Goal: Information Seeking & Learning: Learn about a topic

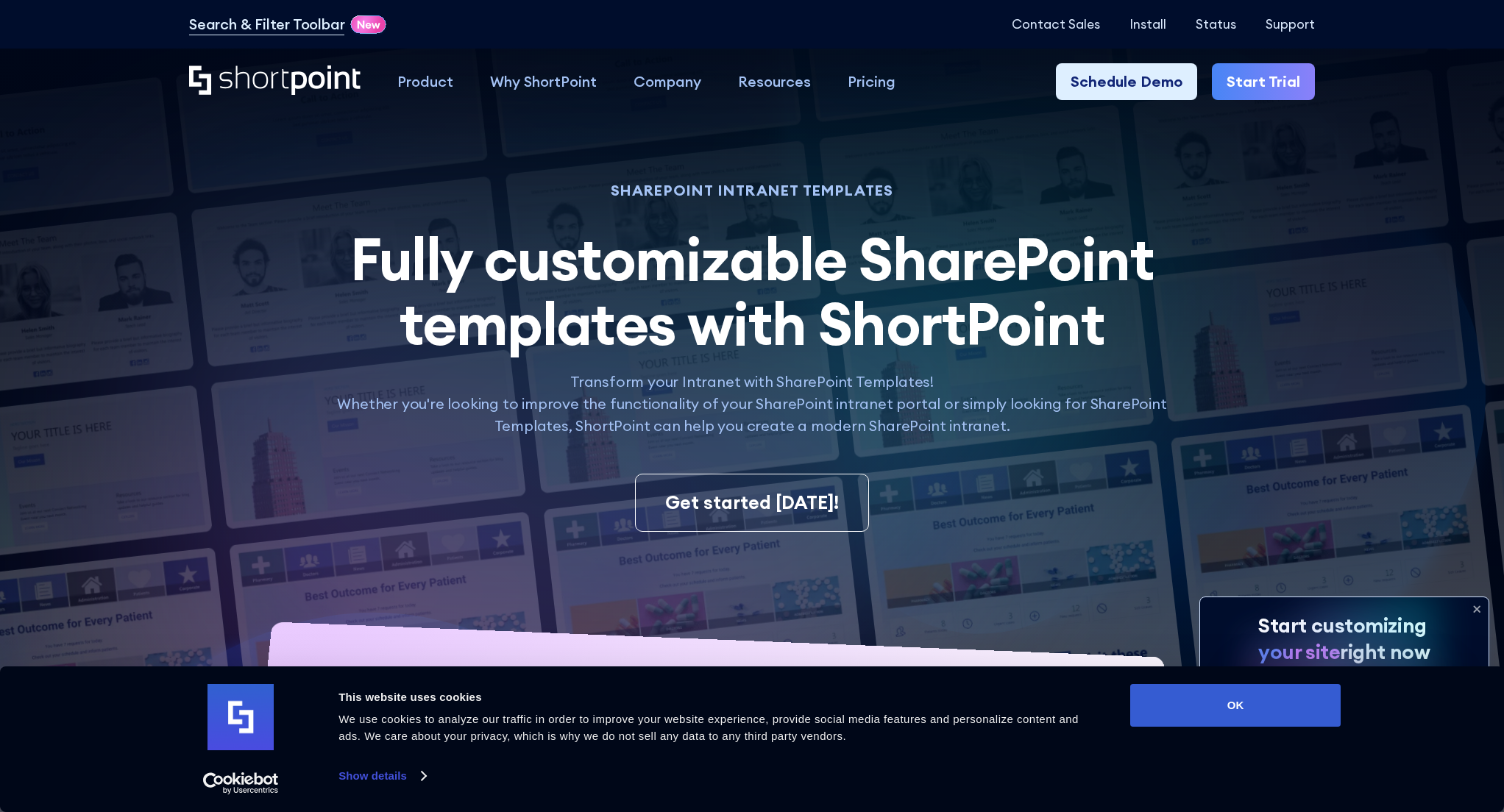
scroll to position [73, 0]
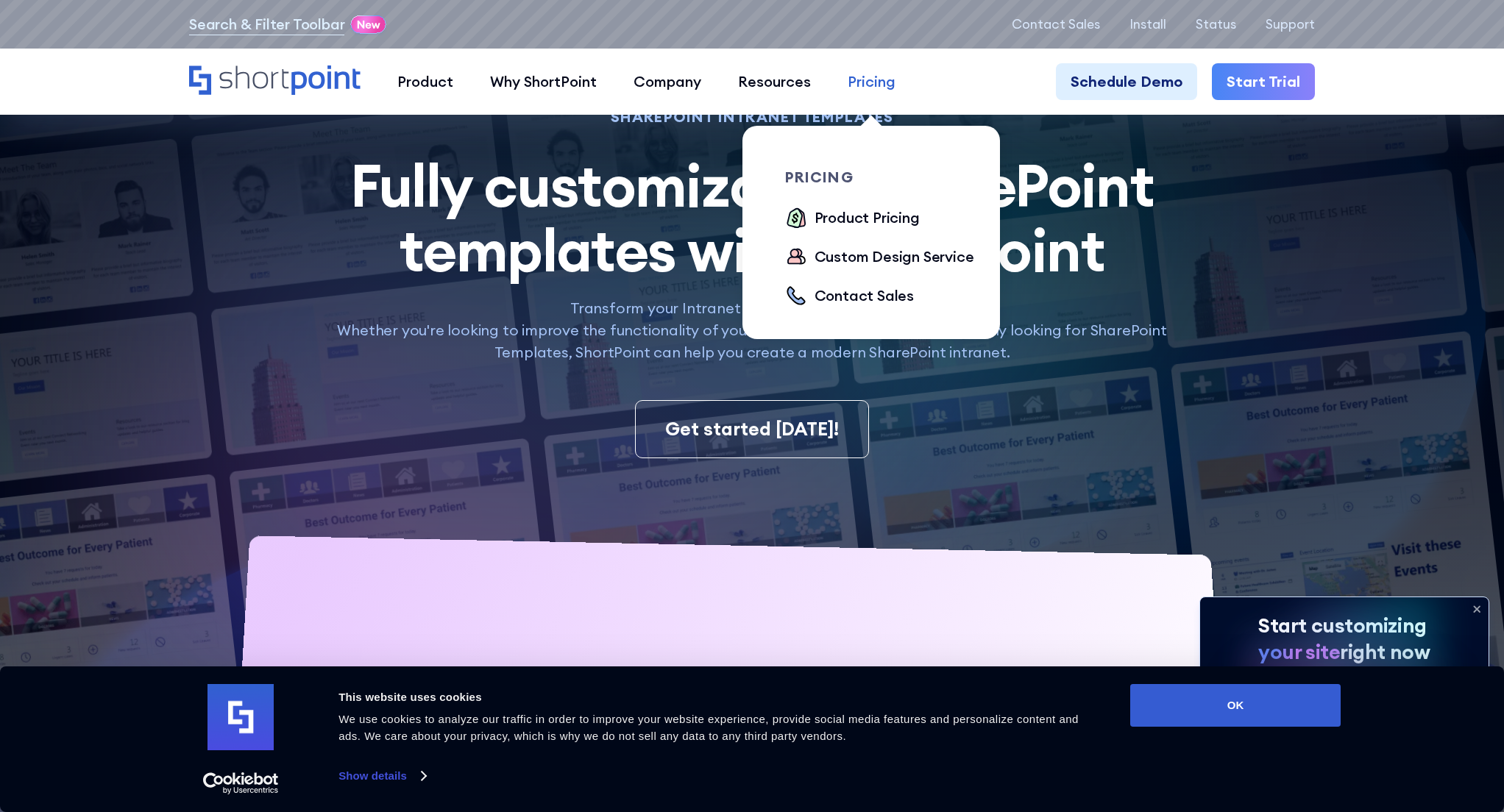
click at [885, 78] on div "Pricing" at bounding box center [871, 81] width 48 height 22
click at [842, 220] on div "Product Pricing" at bounding box center [867, 217] width 105 height 22
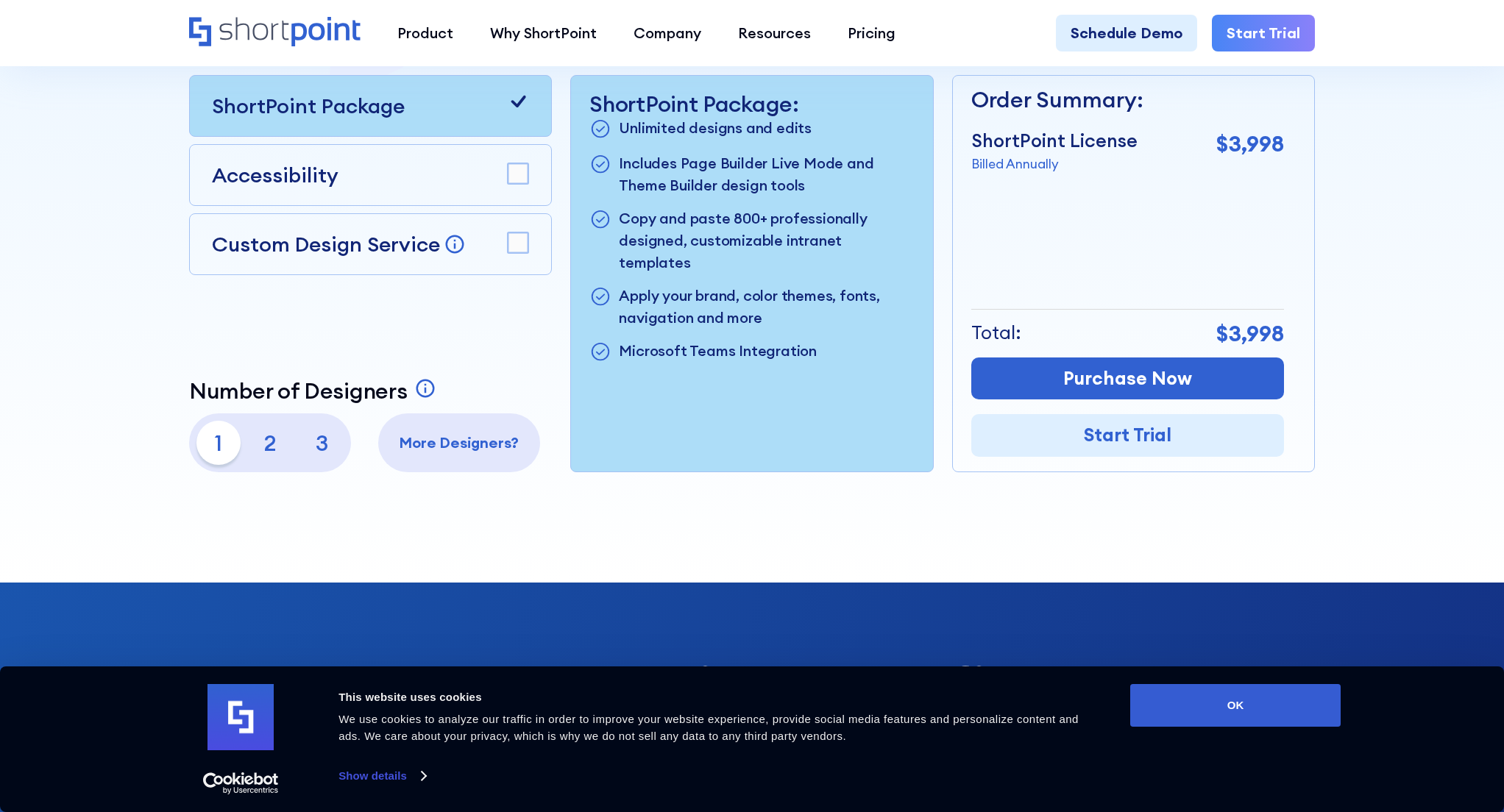
scroll to position [441, 0]
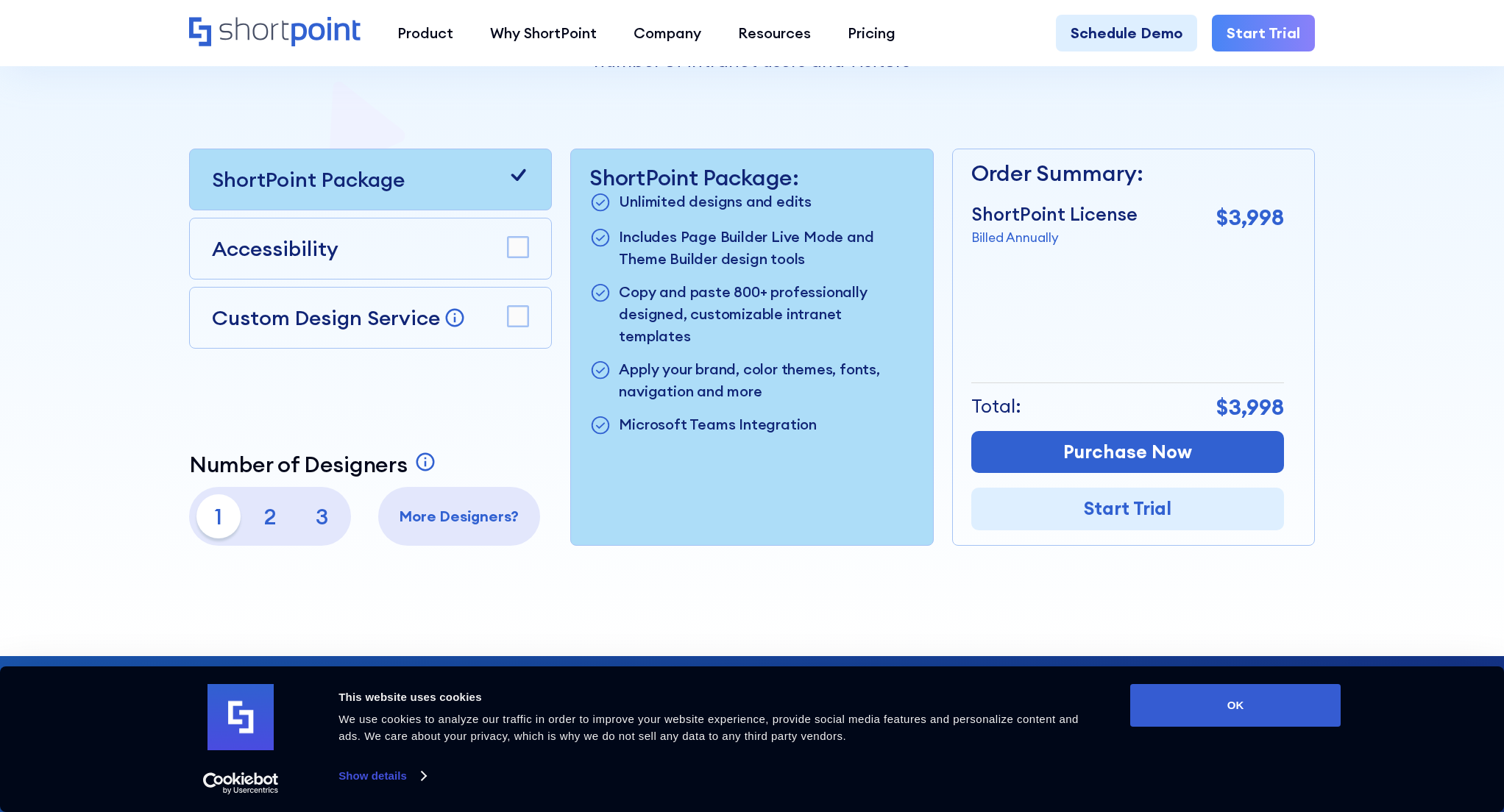
click at [13, 0] on div "Product works with SharePoint Microsoft Teams SAP Explore Templates Elements In…" at bounding box center [752, 33] width 1504 height 66
